Goal: Task Accomplishment & Management: Manage account settings

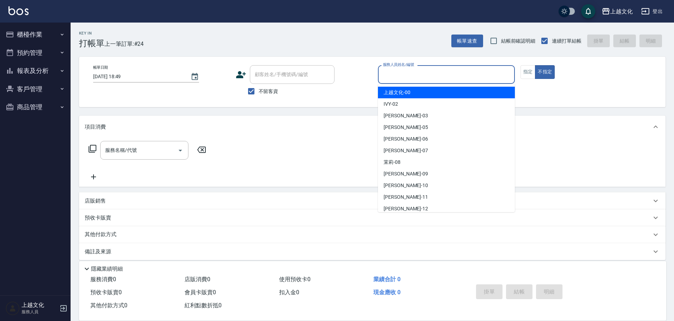
click at [464, 72] on input "服務人員姓名/編號" at bounding box center [446, 74] width 130 height 12
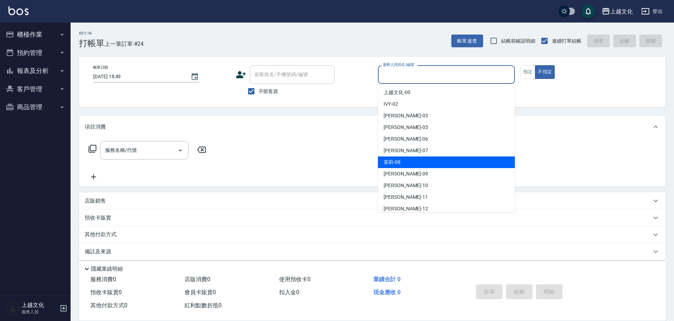
click at [420, 157] on div "茉莉 -08" at bounding box center [446, 163] width 137 height 12
type input "茉莉-08"
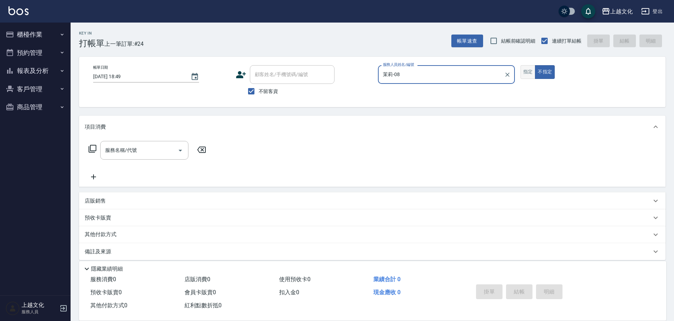
click at [530, 73] on button "指定" at bounding box center [527, 72] width 15 height 14
click at [147, 151] on input "服務名稱/代號" at bounding box center [138, 150] width 71 height 12
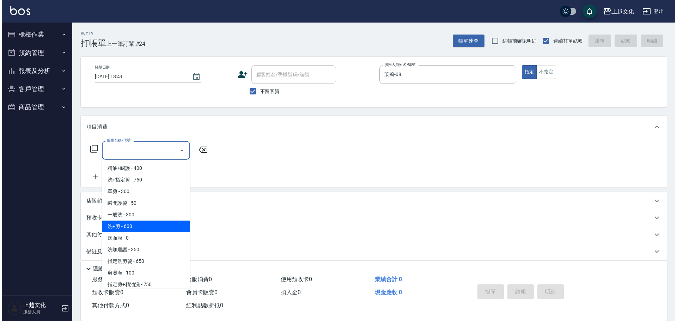
scroll to position [35, 0]
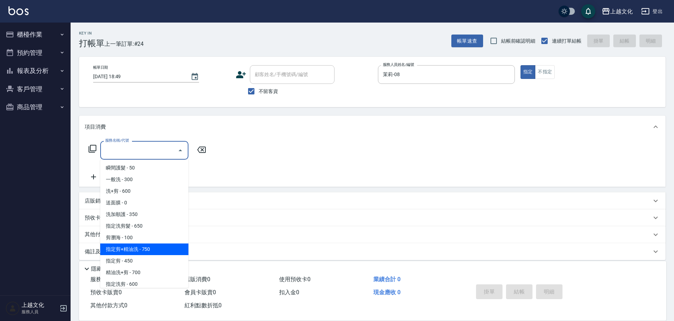
click at [145, 250] on span "指定剪+精油洗 - 750" at bounding box center [144, 250] width 88 height 12
type input "指定剪+精油洗(204)"
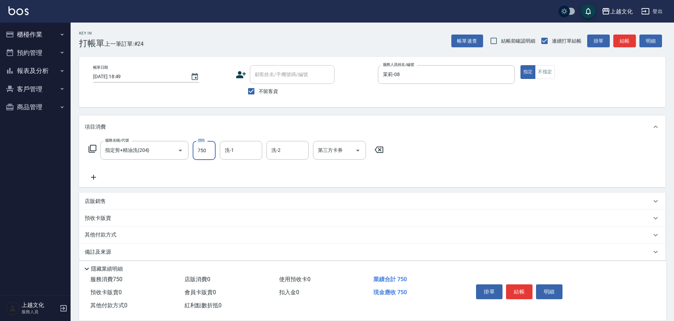
click at [207, 157] on input "750" at bounding box center [204, 150] width 23 height 19
type input "850"
click at [229, 150] on input "洗-1" at bounding box center [241, 150] width 36 height 12
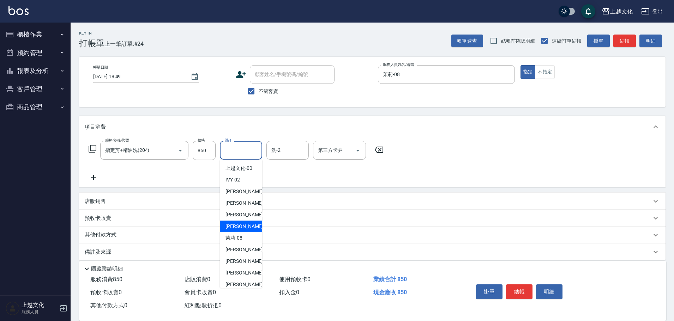
click at [234, 228] on span "[PERSON_NAME] -07" at bounding box center [247, 226] width 44 height 7
type input "[PERSON_NAME]-07"
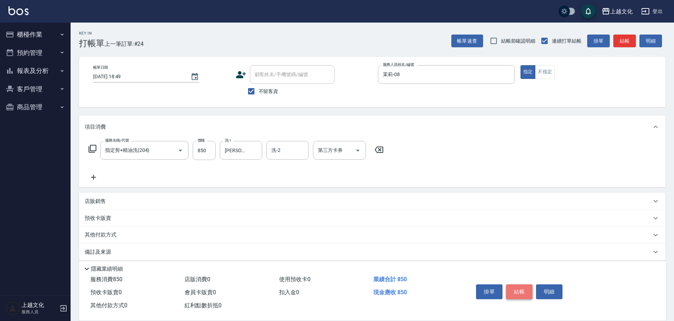
click at [514, 287] on button "結帳" at bounding box center [519, 292] width 26 height 15
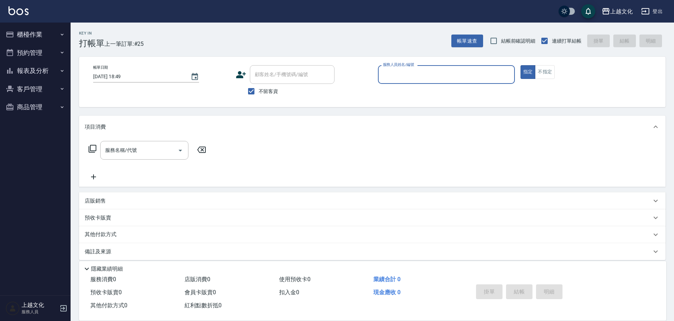
click at [406, 74] on input "服務人員姓名/編號" at bounding box center [446, 74] width 130 height 12
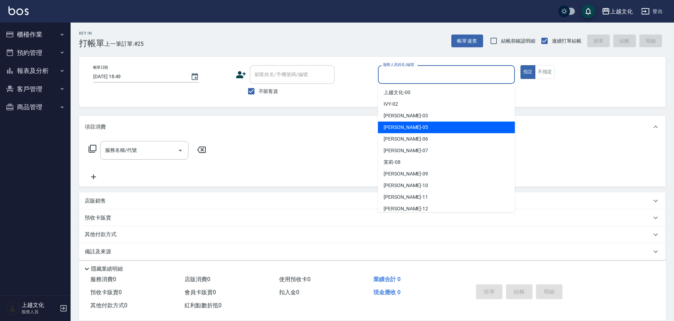
click at [411, 129] on div "[PERSON_NAME] -05" at bounding box center [446, 128] width 137 height 12
click at [411, 129] on div "項目消費" at bounding box center [368, 126] width 566 height 7
type input "[PERSON_NAME]-05"
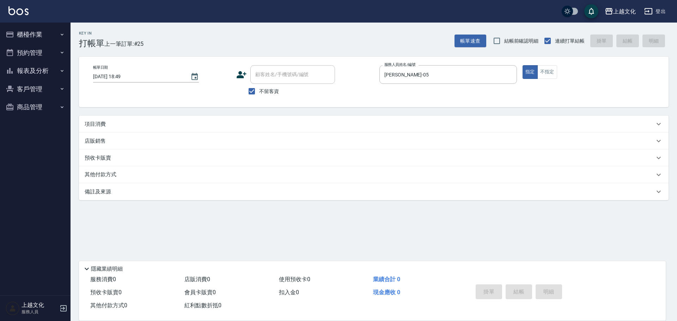
click at [92, 125] on p "項目消費" at bounding box center [95, 124] width 21 height 7
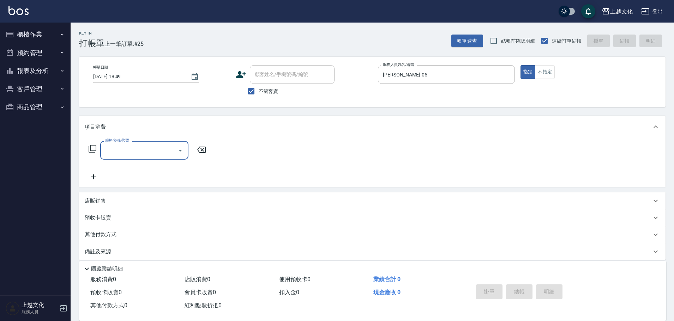
scroll to position [0, 0]
click at [148, 150] on input "服務名稱/代號" at bounding box center [138, 150] width 71 height 12
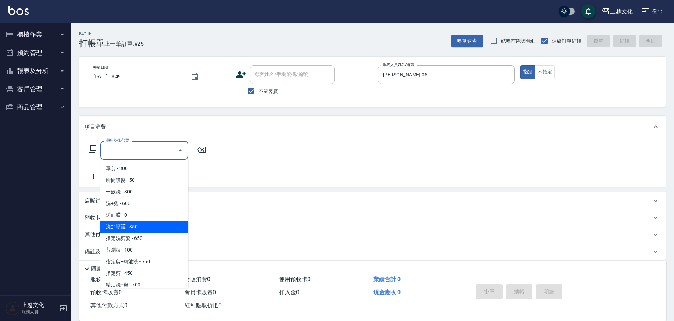
scroll to position [35, 0]
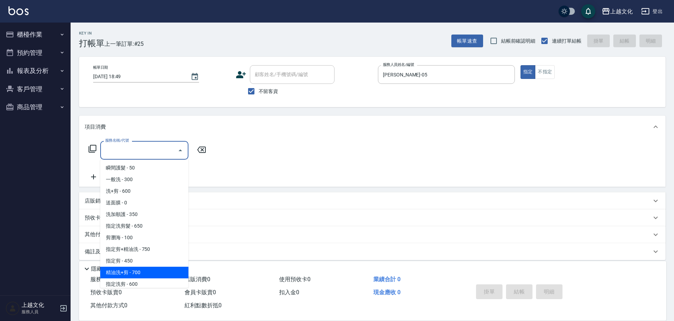
click at [171, 272] on span "精油洗+剪 - 700" at bounding box center [144, 273] width 88 height 12
type input "精油洗+剪(207)"
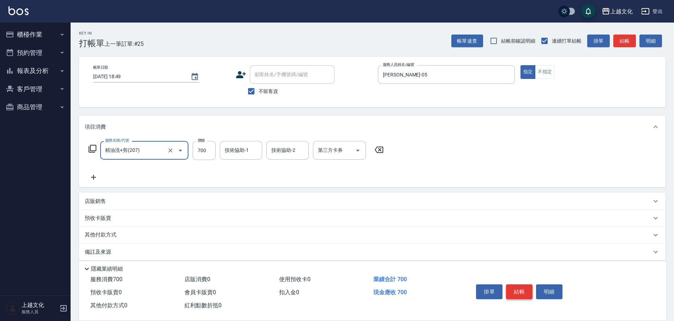
click at [516, 287] on button "結帳" at bounding box center [519, 292] width 26 height 15
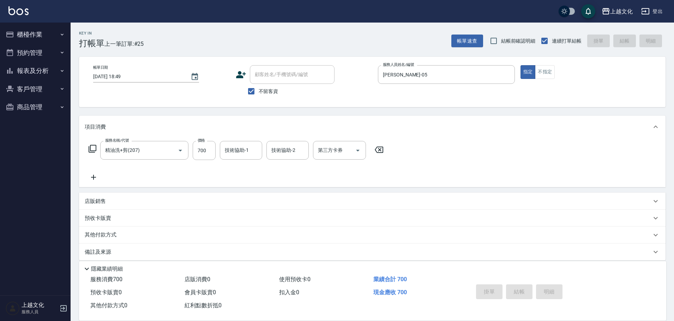
type input "[DATE] 18:50"
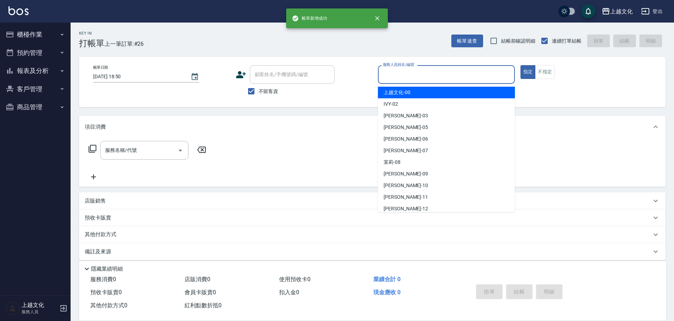
click at [410, 76] on input "服務人員姓名/編號" at bounding box center [446, 74] width 130 height 12
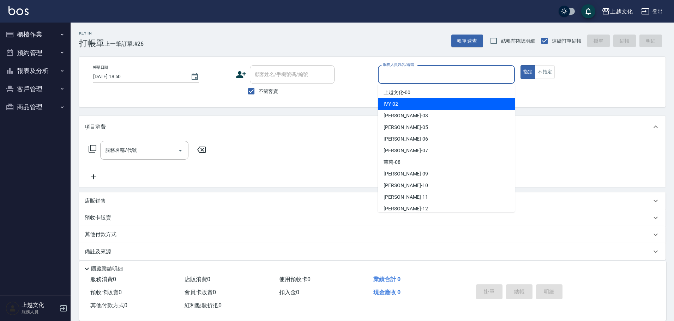
click at [404, 102] on div "IVY -02" at bounding box center [446, 104] width 137 height 12
click at [404, 102] on div "帳單日期 [DATE] 18:50 顧客姓名/手機號碼/編號 顧客姓名/手機號碼/編號 不留客資 服務人員姓名/編號 服務人員姓名/編號 指定 不指定" at bounding box center [372, 82] width 586 height 50
type input "IVY-02"
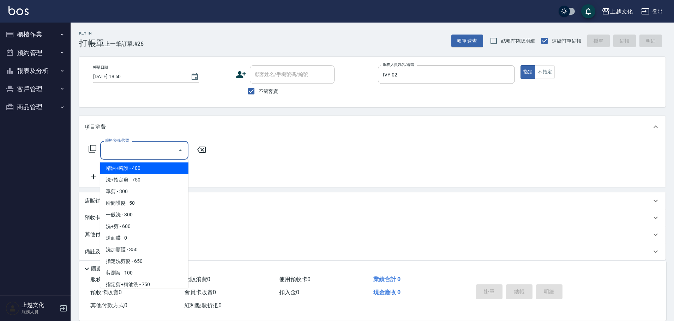
click at [127, 147] on div "服務名稱/代號 服務名稱/代號" at bounding box center [144, 150] width 88 height 19
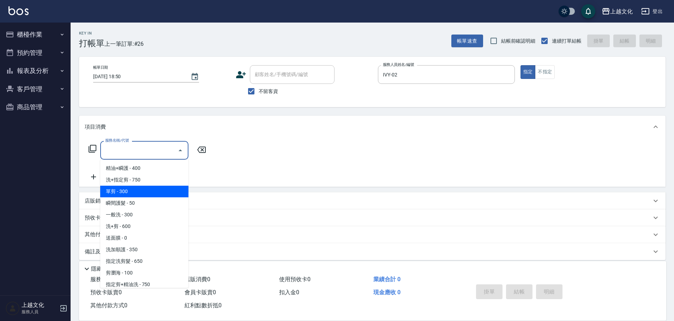
click at [128, 191] on span "單剪 - 300" at bounding box center [144, 192] width 88 height 12
type input "單剪(103)"
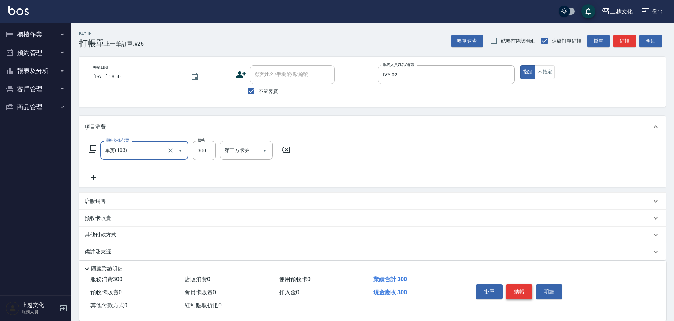
click at [516, 288] on button "結帳" at bounding box center [519, 292] width 26 height 15
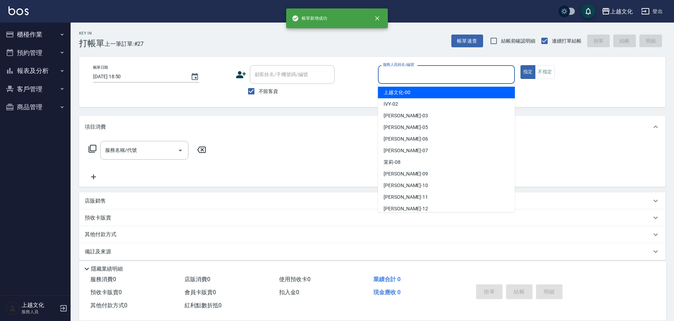
drag, startPoint x: 404, startPoint y: 76, endPoint x: 376, endPoint y: 195, distance: 122.5
click at [403, 76] on input "服務人員姓名/編號" at bounding box center [446, 74] width 130 height 12
click at [441, 74] on input "服務人員姓名/編號" at bounding box center [446, 74] width 130 height 12
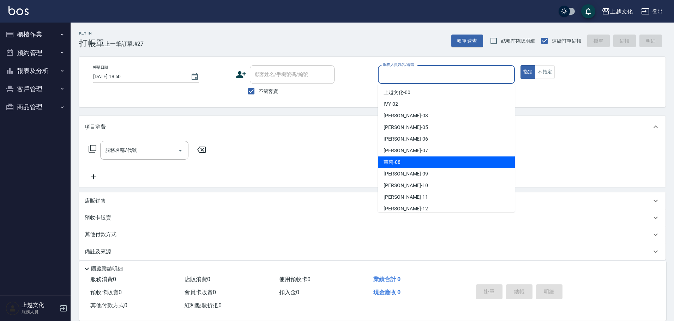
click at [410, 160] on div "茉莉 -08" at bounding box center [446, 163] width 137 height 12
type input "茉莉-08"
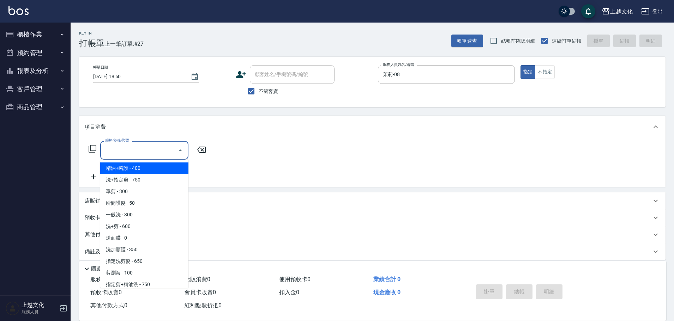
drag, startPoint x: 129, startPoint y: 154, endPoint x: 129, endPoint y: 145, distance: 8.8
click at [130, 153] on input "服務名稱/代號" at bounding box center [138, 150] width 71 height 12
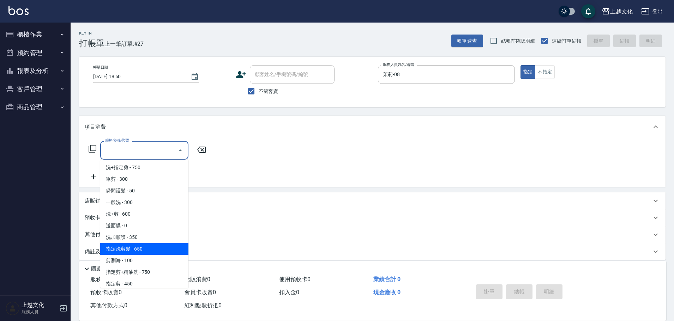
scroll to position [0, 0]
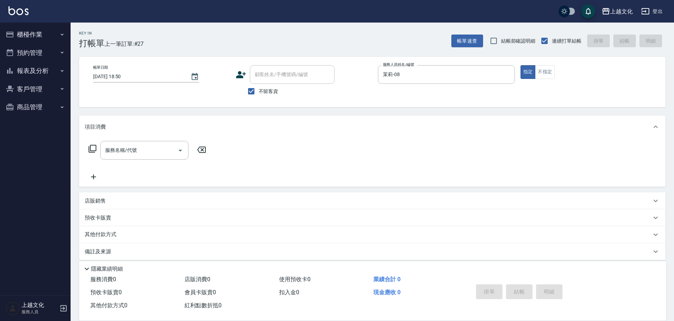
click at [91, 146] on icon at bounding box center [92, 149] width 8 height 8
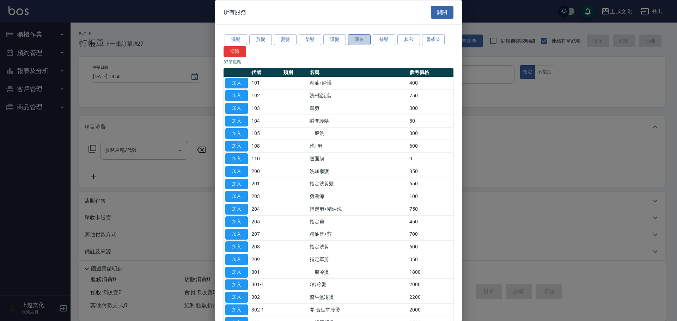
click at [361, 40] on button "頭皮" at bounding box center [359, 39] width 23 height 11
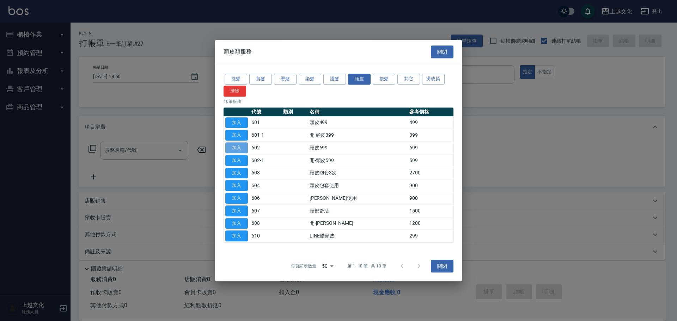
click at [233, 145] on button "加入" at bounding box center [236, 147] width 23 height 11
type input "頭皮699(602)"
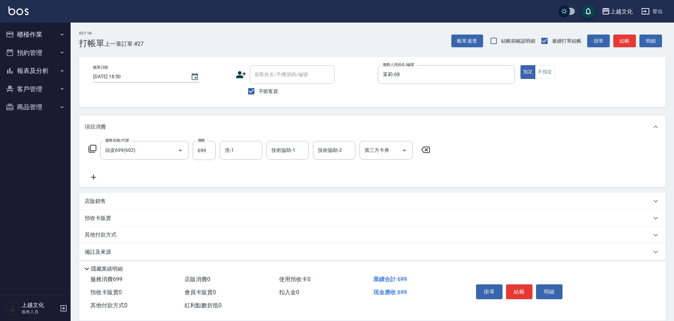
click at [521, 292] on button "結帳" at bounding box center [519, 292] width 26 height 15
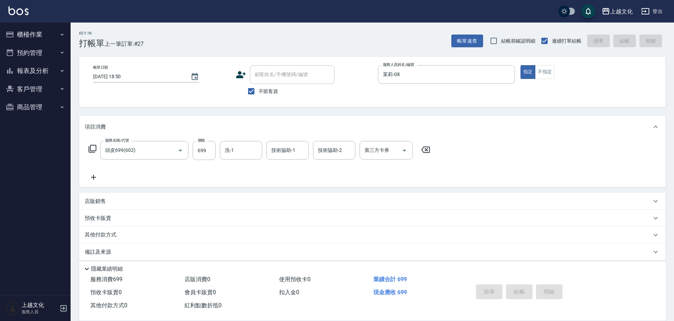
type input "[DATE] 18:51"
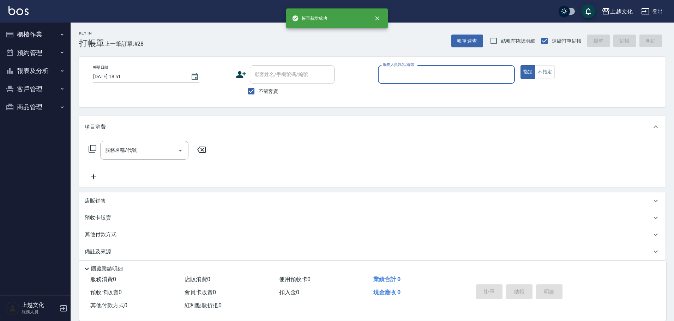
click at [28, 75] on button "報表及分析" at bounding box center [35, 71] width 65 height 18
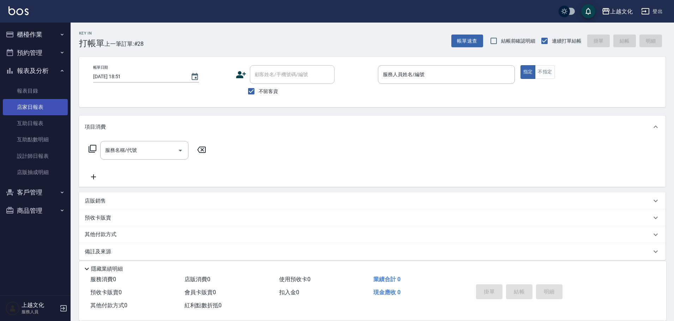
click at [26, 105] on link "店家日報表" at bounding box center [35, 107] width 65 height 16
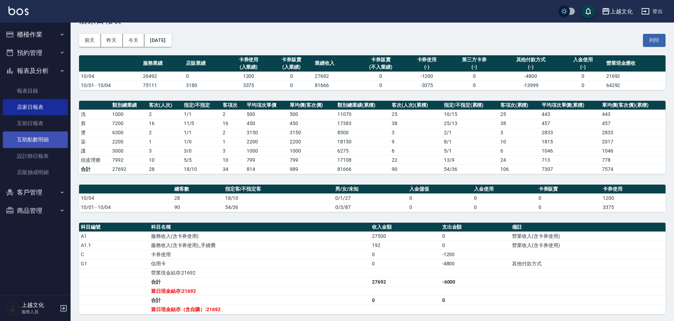
scroll to position [35, 0]
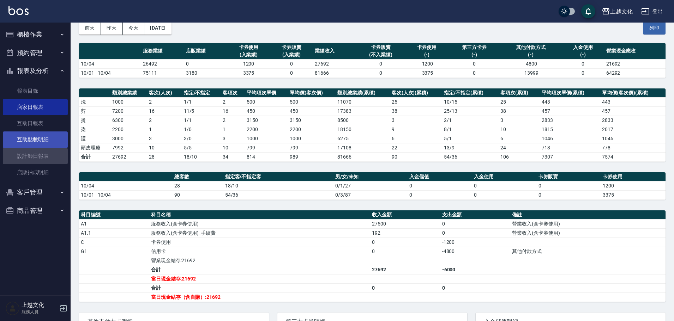
drag, startPoint x: 36, startPoint y: 153, endPoint x: 35, endPoint y: 145, distance: 7.6
click at [37, 152] on link "設計師日報表" at bounding box center [35, 156] width 65 height 16
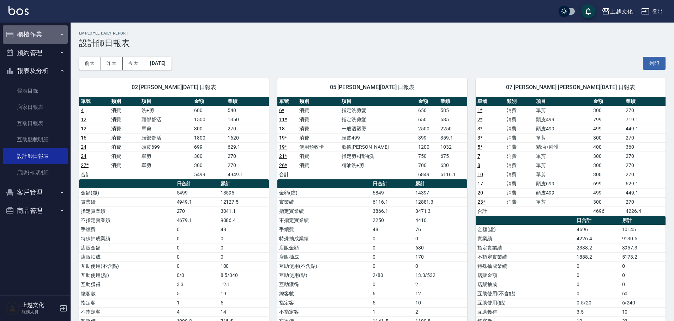
click at [33, 26] on button "櫃檯作業" at bounding box center [35, 34] width 65 height 18
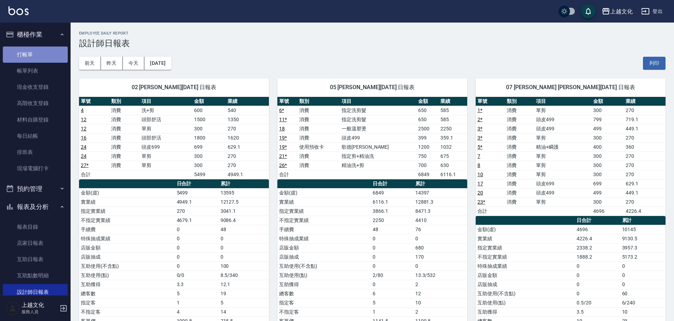
click at [42, 47] on link "打帳單" at bounding box center [35, 55] width 65 height 16
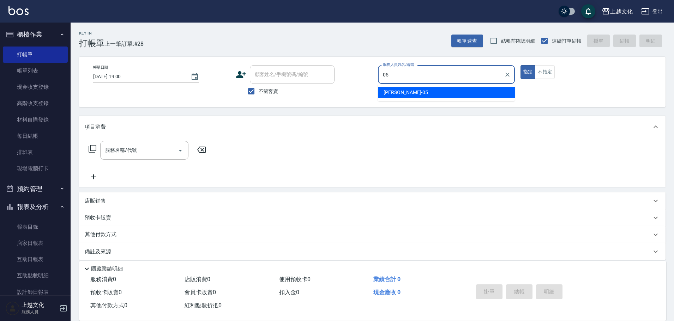
type input "[PERSON_NAME]-05"
type button "true"
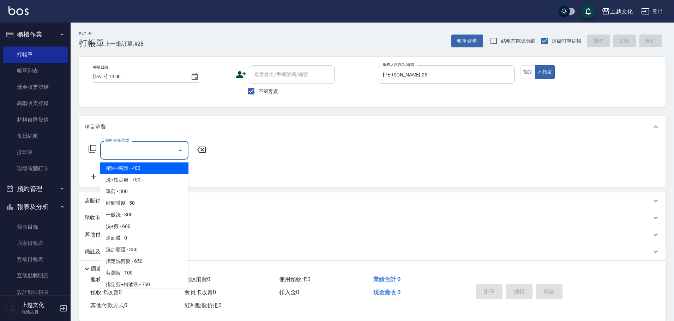
click at [132, 147] on input "服務名稱/代號" at bounding box center [138, 150] width 71 height 12
click at [141, 171] on span "精油+瞬護 - 400" at bounding box center [144, 169] width 88 height 12
type input "精油+瞬護(101)"
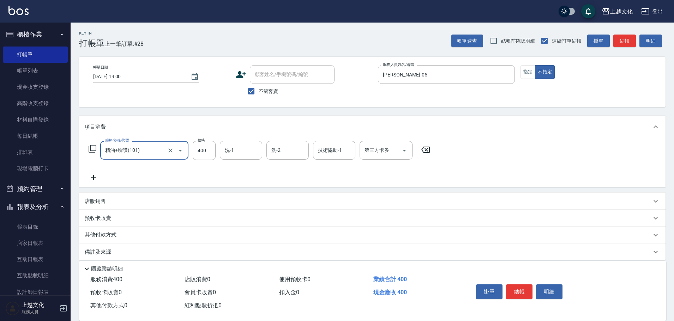
click at [517, 287] on button "結帳" at bounding box center [519, 292] width 26 height 15
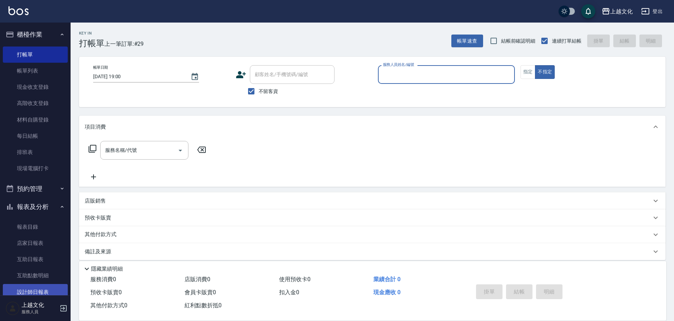
click at [41, 285] on link "設計師日報表" at bounding box center [35, 292] width 65 height 16
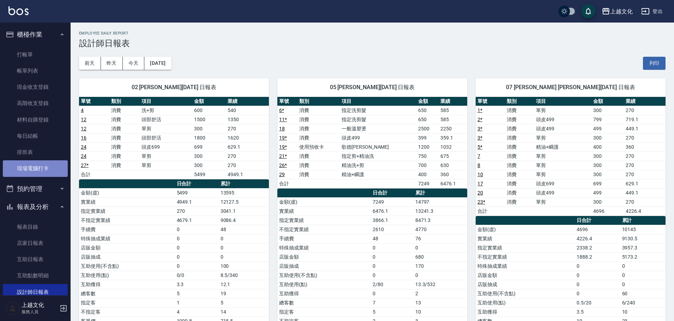
click at [38, 166] on link "現場電腦打卡" at bounding box center [35, 168] width 65 height 16
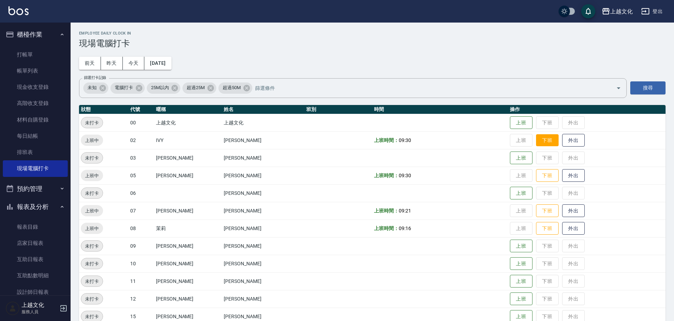
click at [541, 141] on button "下班" at bounding box center [547, 140] width 23 height 12
click at [537, 145] on button "下班" at bounding box center [547, 140] width 23 height 12
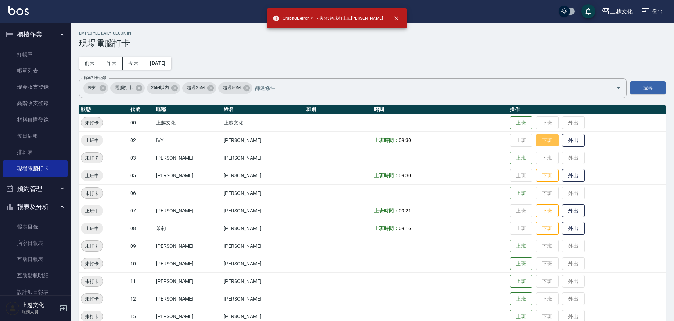
click at [538, 142] on button "下班" at bounding box center [547, 140] width 23 height 12
click at [548, 142] on button "下班" at bounding box center [547, 140] width 23 height 12
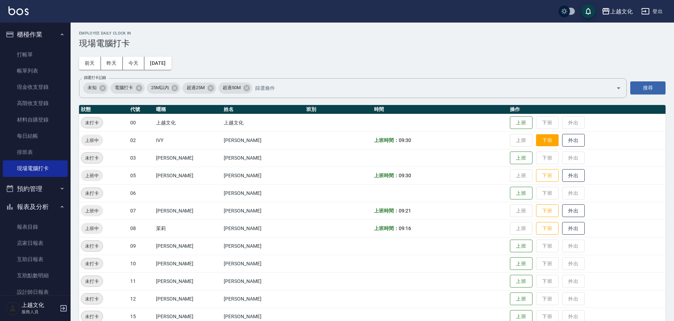
click at [548, 142] on button "下班" at bounding box center [547, 140] width 23 height 12
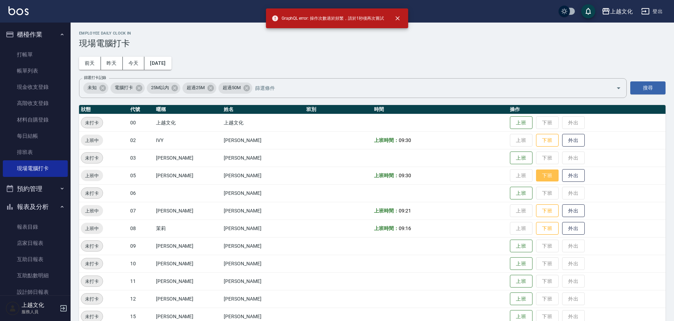
click at [540, 178] on button "下班" at bounding box center [547, 176] width 23 height 12
click at [541, 177] on button "下班" at bounding box center [547, 176] width 23 height 12
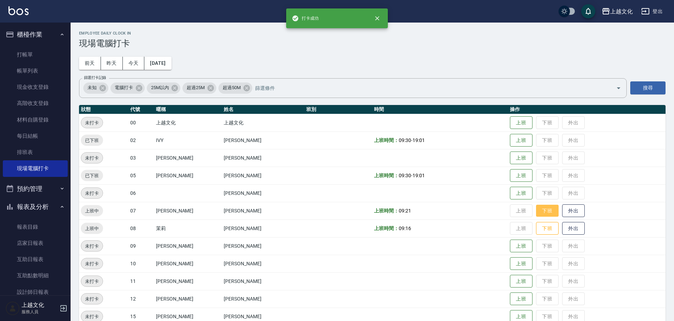
click at [541, 209] on button "下班" at bounding box center [547, 211] width 23 height 12
click at [537, 229] on button "下班" at bounding box center [547, 229] width 23 height 12
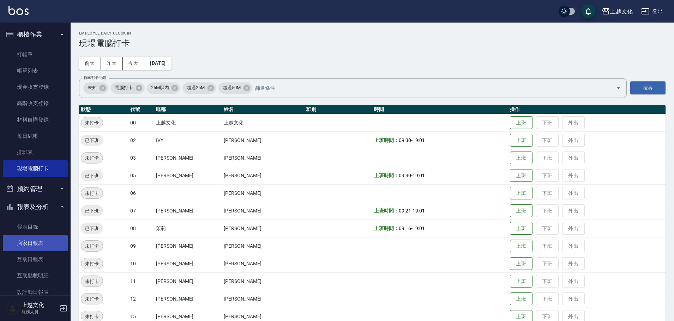
click at [31, 240] on link "店家日報表" at bounding box center [35, 243] width 65 height 16
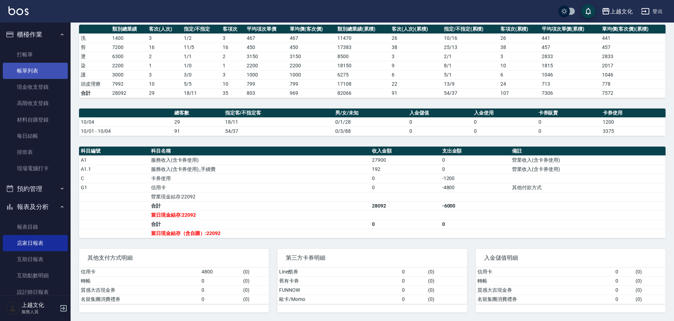
click at [32, 69] on link "帳單列表" at bounding box center [35, 71] width 65 height 16
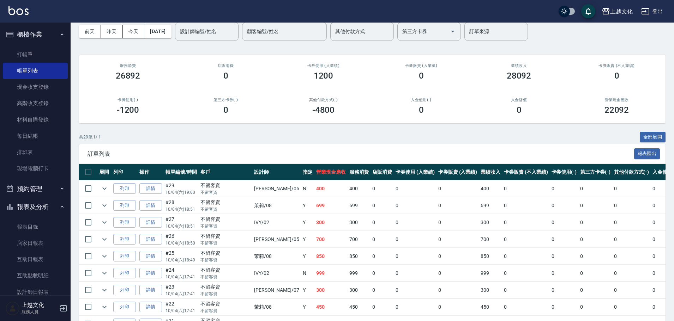
scroll to position [71, 0]
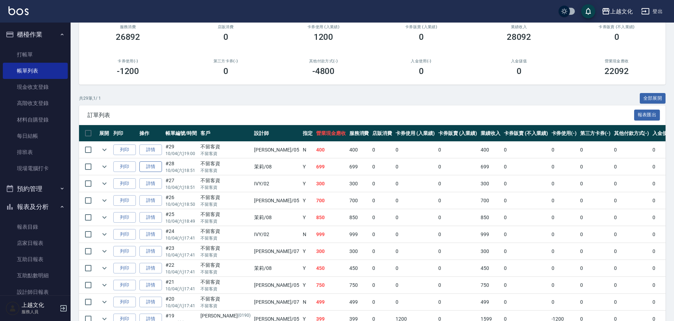
click at [147, 170] on link "詳情" at bounding box center [150, 167] width 23 height 11
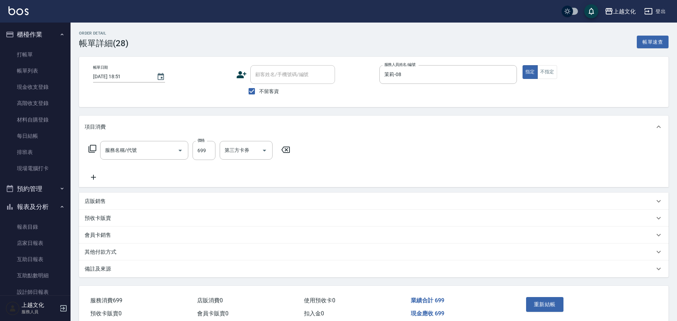
type input "[DATE] 18:51"
checkbox input "true"
type input "茉莉-08"
type input "頭皮699(602)"
click at [206, 158] on input "699" at bounding box center [204, 150] width 23 height 19
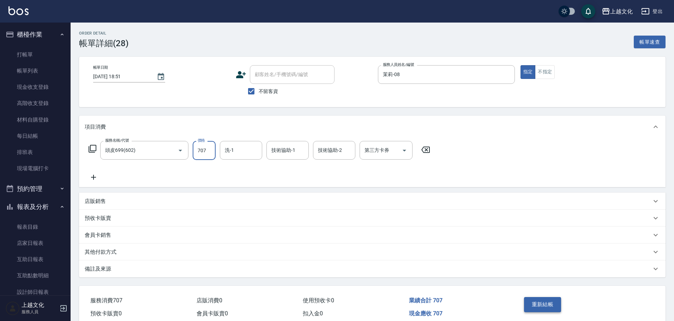
type input "707"
click at [542, 305] on button "重新結帳" at bounding box center [542, 304] width 37 height 15
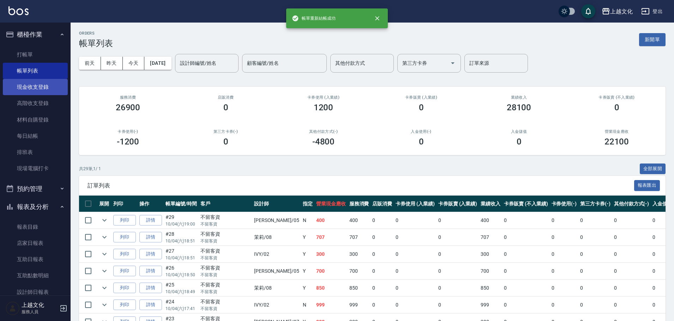
click at [30, 86] on link "現金收支登錄" at bounding box center [35, 87] width 65 height 16
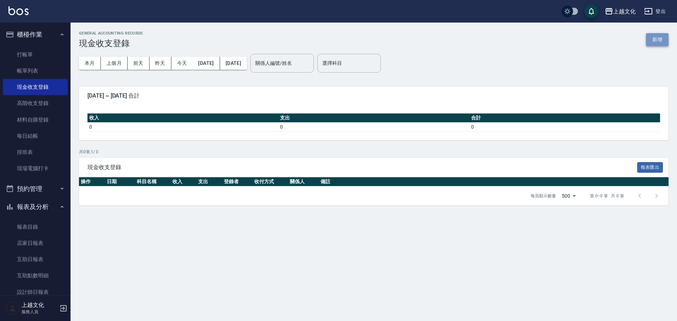
click at [657, 38] on button "新增" at bounding box center [657, 39] width 23 height 13
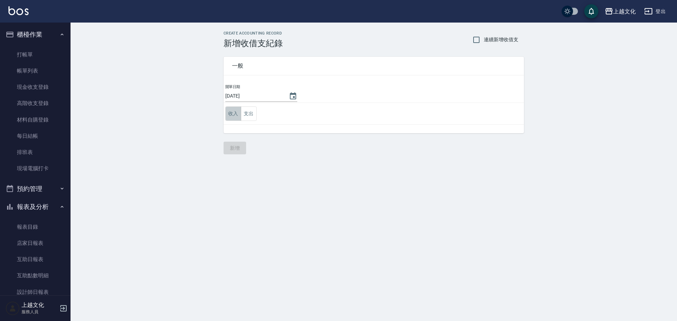
drag, startPoint x: 239, startPoint y: 114, endPoint x: 233, endPoint y: 114, distance: 5.7
click at [233, 114] on button "收入" at bounding box center [233, 113] width 16 height 14
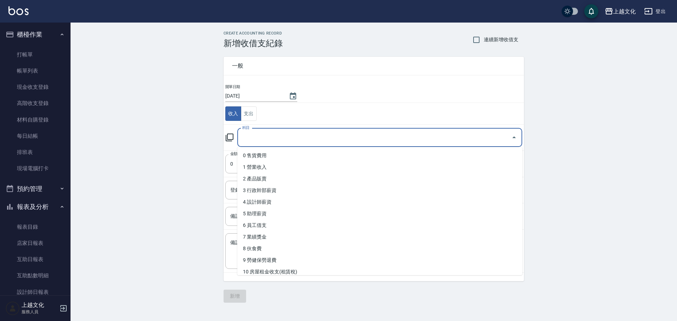
drag, startPoint x: 250, startPoint y: 136, endPoint x: 244, endPoint y: 124, distance: 12.9
click at [250, 136] on input "科目" at bounding box center [374, 138] width 268 height 12
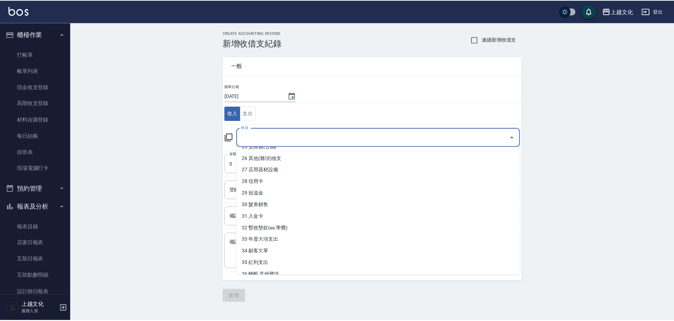
scroll to position [308, 0]
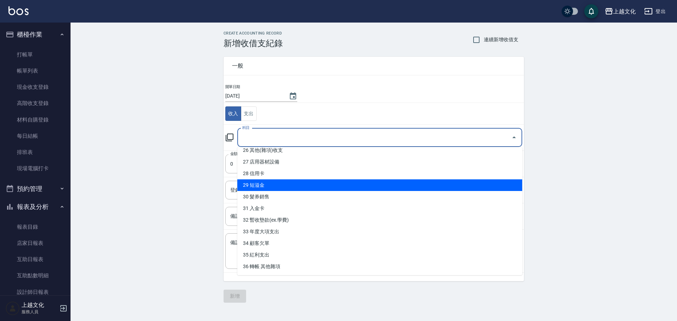
click at [287, 188] on li "29 短溢金" at bounding box center [379, 185] width 285 height 12
click at [287, 188] on input "登錄者" at bounding box center [369, 190] width 280 height 12
type input "29 短溢金"
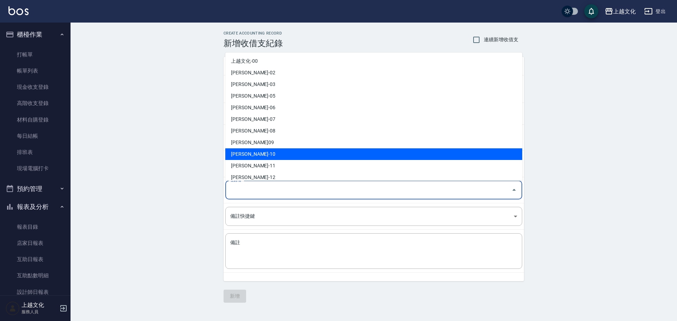
click at [148, 224] on div "CREATE ACCOUNTING RECORD 新增收借支紀錄 連續新增收借支 一般 開單日期 [DATE] 收入 支出 科目 29 短溢金 科目 金額 0…" at bounding box center [374, 167] width 607 height 289
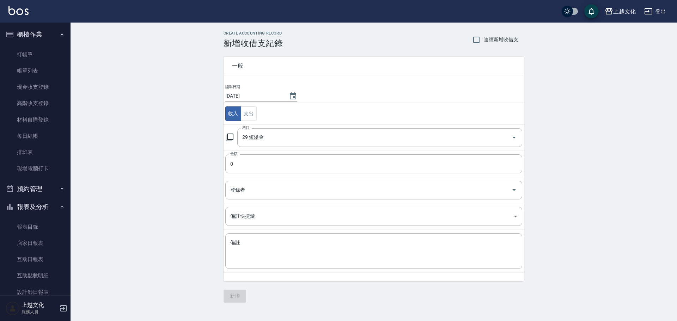
click at [225, 162] on td "金額 0 金額" at bounding box center [374, 164] width 300 height 26
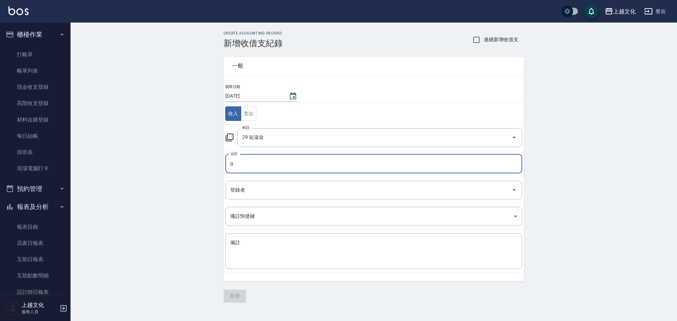
click at [226, 169] on input "0" at bounding box center [373, 163] width 297 height 19
type input "200"
click at [236, 295] on button "新增" at bounding box center [235, 296] width 23 height 13
click at [236, 295] on div "一般 開單日期 [DATE] 收入 支出 科目 29 短溢金 科目 金額 200 金額 登錄者 登錄者 備註快捷鍵 ​ 備註快捷鍵 備註 x 備註 新增" at bounding box center [374, 175] width 300 height 255
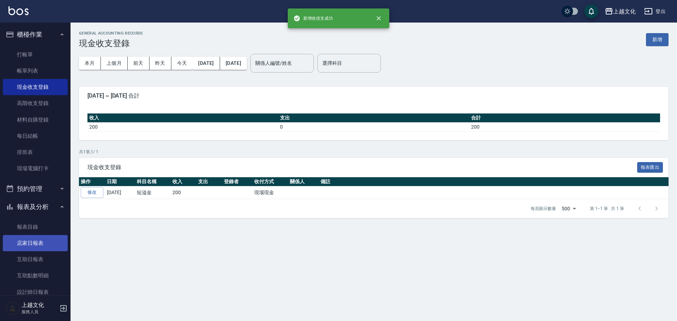
click at [31, 244] on link "店家日報表" at bounding box center [35, 243] width 65 height 16
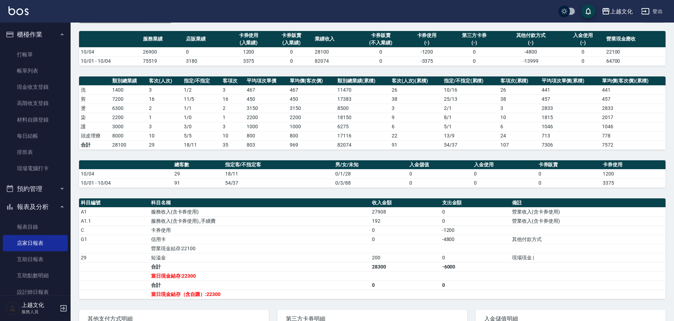
scroll to position [108, 0]
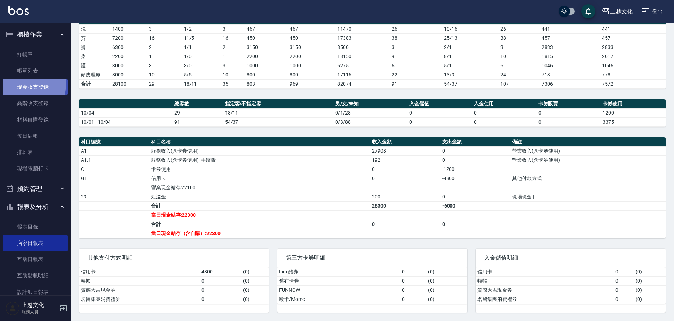
click at [24, 84] on link "現金收支登錄" at bounding box center [35, 87] width 65 height 16
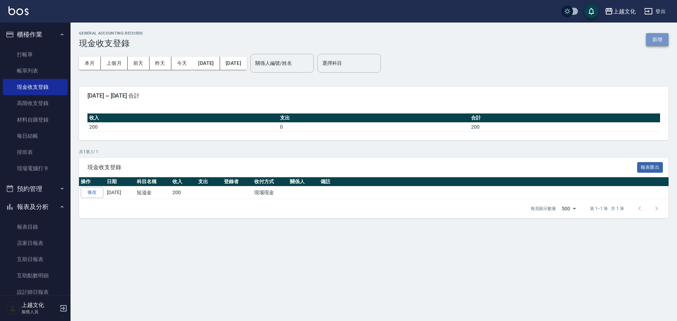
click at [649, 39] on button "新增" at bounding box center [657, 39] width 23 height 13
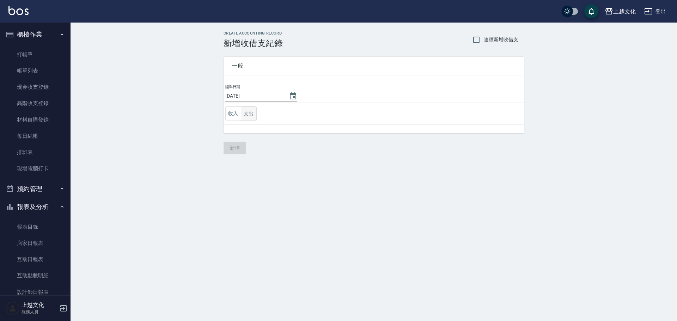
click at [251, 114] on button "支出" at bounding box center [249, 113] width 16 height 14
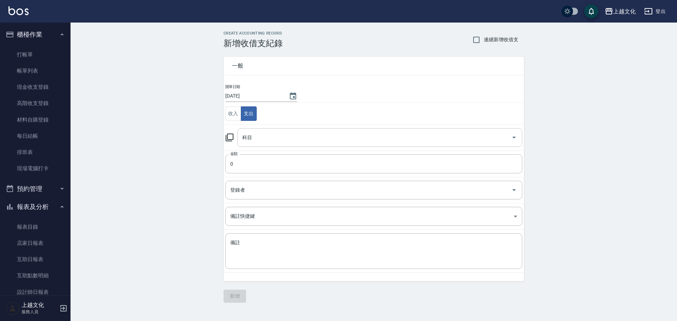
click at [254, 141] on input "科目" at bounding box center [374, 138] width 268 height 12
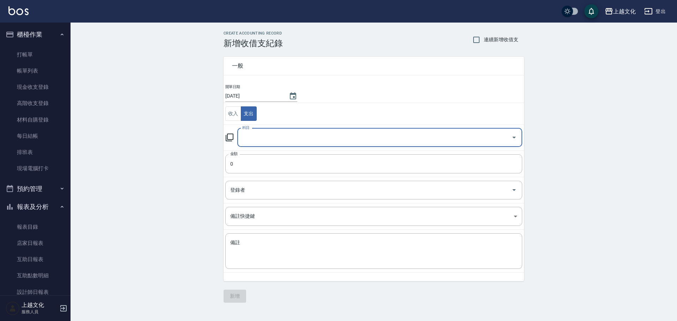
click at [273, 136] on input "科目" at bounding box center [374, 138] width 268 height 12
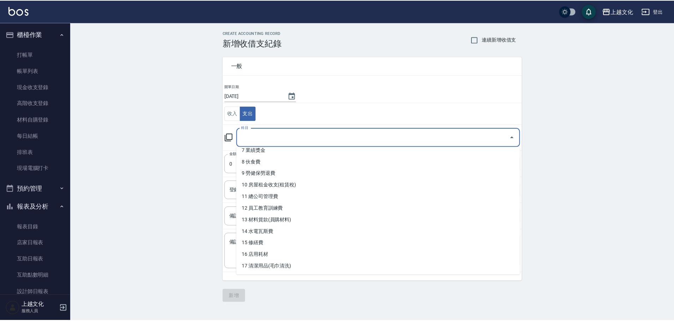
scroll to position [106, 0]
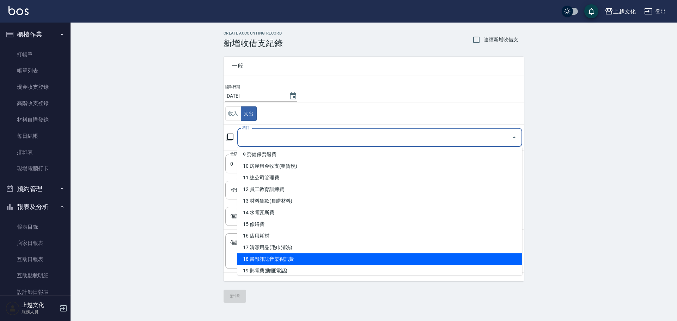
click at [317, 259] on li "18 書報雜誌音樂視訊費" at bounding box center [379, 260] width 285 height 12
type input "18 書報雜誌音樂視訊費"
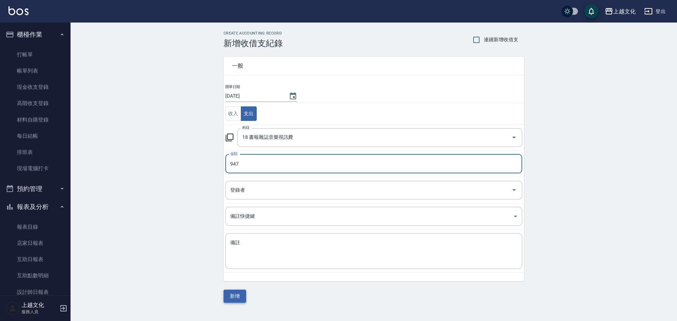
type input "947"
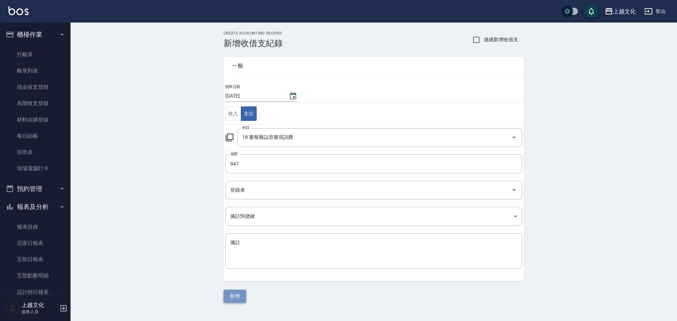
click at [227, 298] on button "新增" at bounding box center [235, 296] width 23 height 13
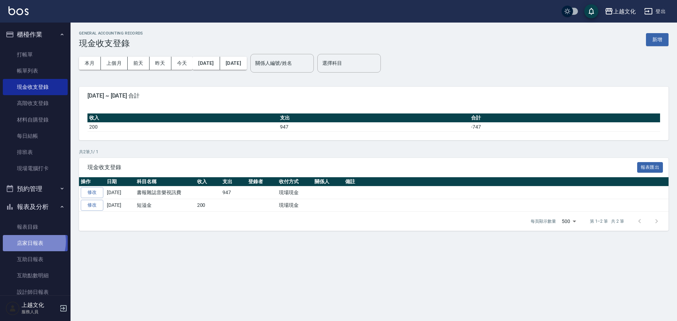
click at [26, 242] on link "店家日報表" at bounding box center [35, 243] width 65 height 16
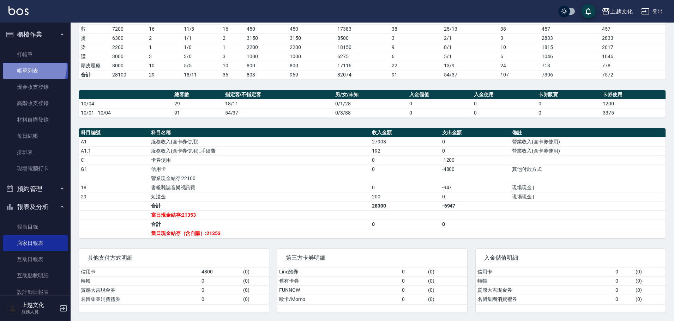
click at [27, 67] on link "帳單列表" at bounding box center [35, 71] width 65 height 16
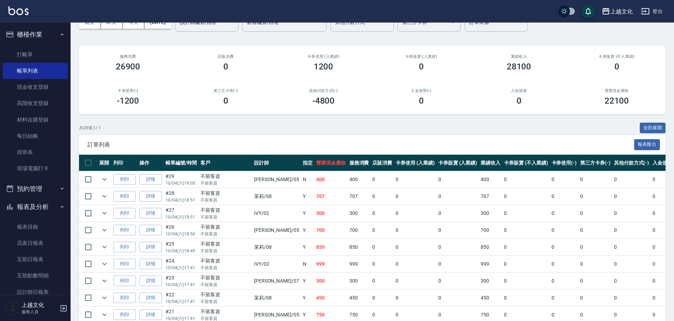
scroll to position [71, 0]
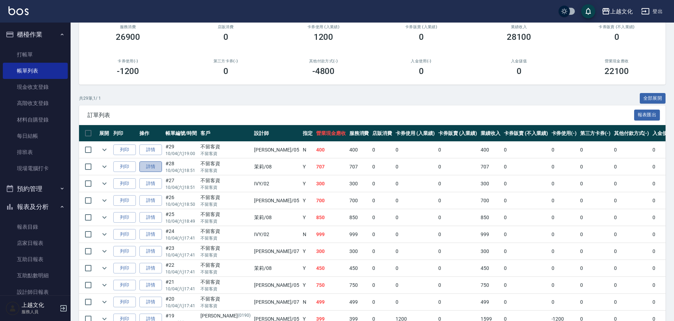
click at [157, 167] on link "詳情" at bounding box center [150, 167] width 23 height 11
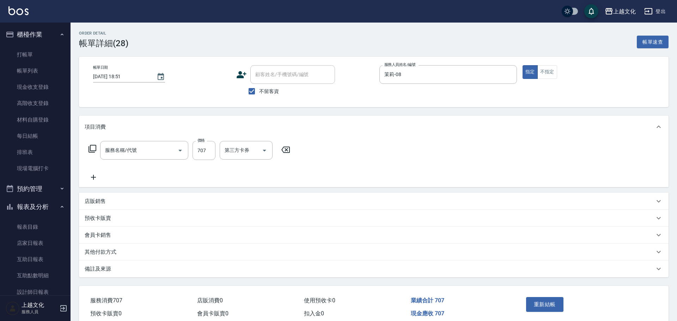
type input "[DATE] 18:51"
checkbox input "true"
type input "茉莉-08"
type input "頭皮699(602)"
click at [206, 160] on div "服務名稱/代號 頭皮699(602) 服務名稱/代號 價格 707 價格 洗-1 洗-1 技術協助-1 技術協助-1 技術協助-2 技術協助-2 第三方卡券 …" at bounding box center [259, 161] width 349 height 41
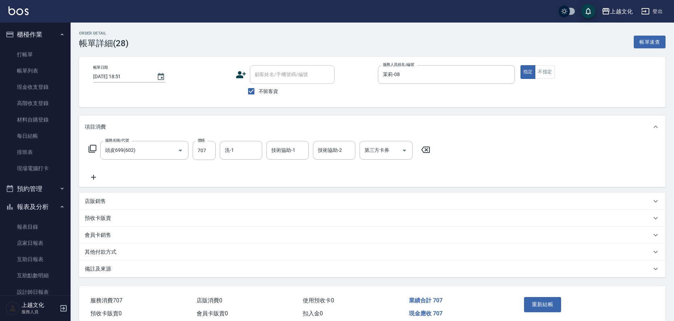
click at [206, 160] on div "服務名稱/代號 頭皮699(602) 服務名稱/代號 價格 707 價格 洗-1 洗-1 技術協助-1 技術協助-1 技術協助-2 技術協助-2 第三方卡券 …" at bounding box center [259, 161] width 349 height 41
click at [205, 158] on input "707" at bounding box center [204, 150] width 23 height 19
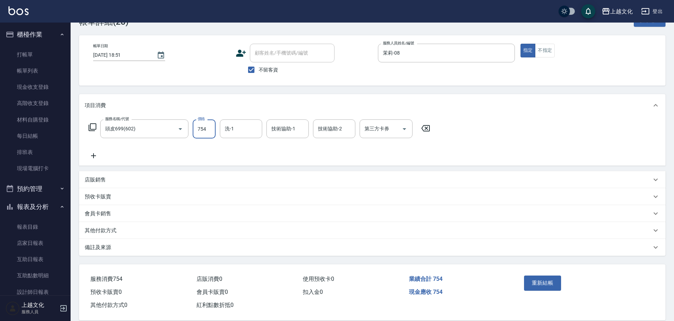
scroll to position [32, 0]
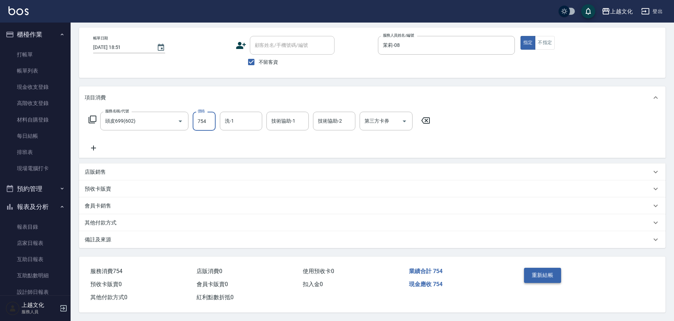
type input "754"
click at [534, 270] on button "重新結帳" at bounding box center [542, 275] width 37 height 15
click at [534, 270] on div "重新結帳" at bounding box center [553, 280] width 64 height 31
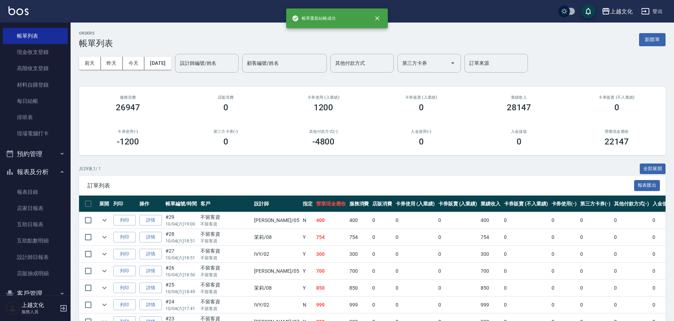
scroll to position [69, 0]
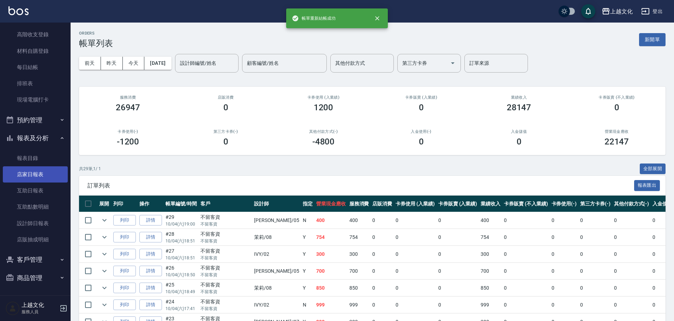
click at [25, 177] on link "店家日報表" at bounding box center [35, 174] width 65 height 16
